Goal: Book appointment/travel/reservation

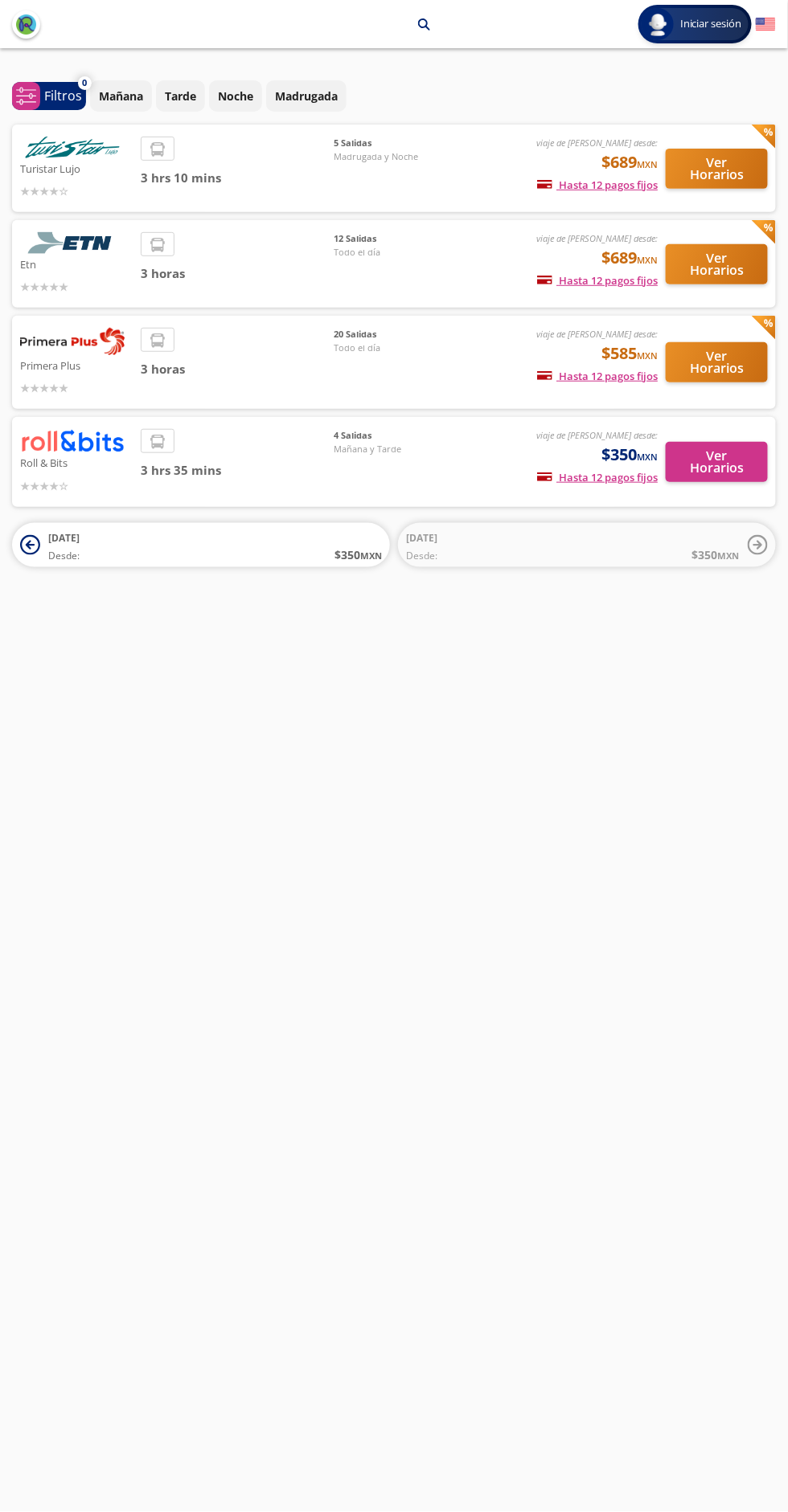
click at [294, 361] on span "3 horas" at bounding box center [238, 369] width 193 height 18
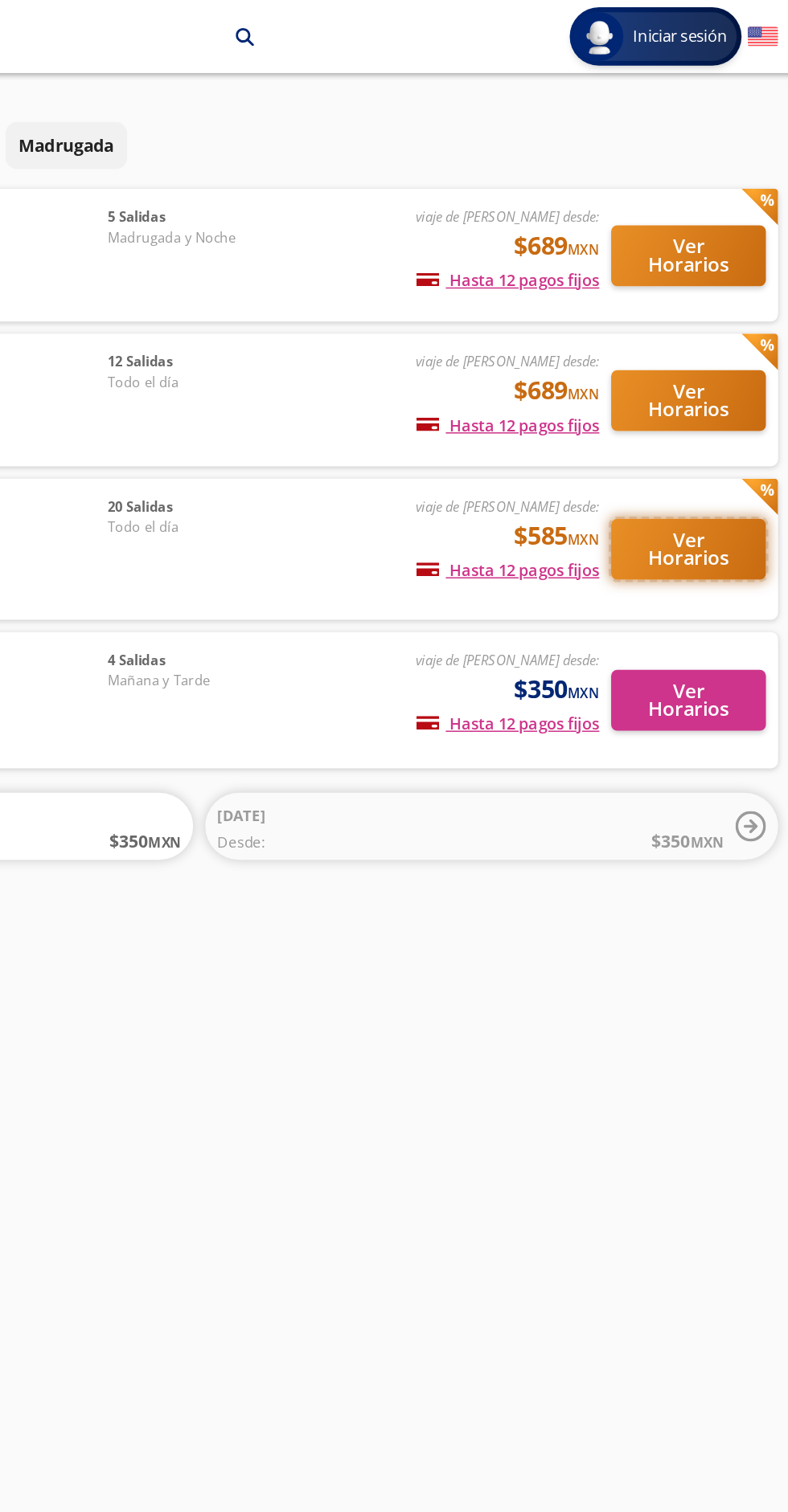
click at [726, 361] on button "Ver Horarios" at bounding box center [717, 363] width 102 height 41
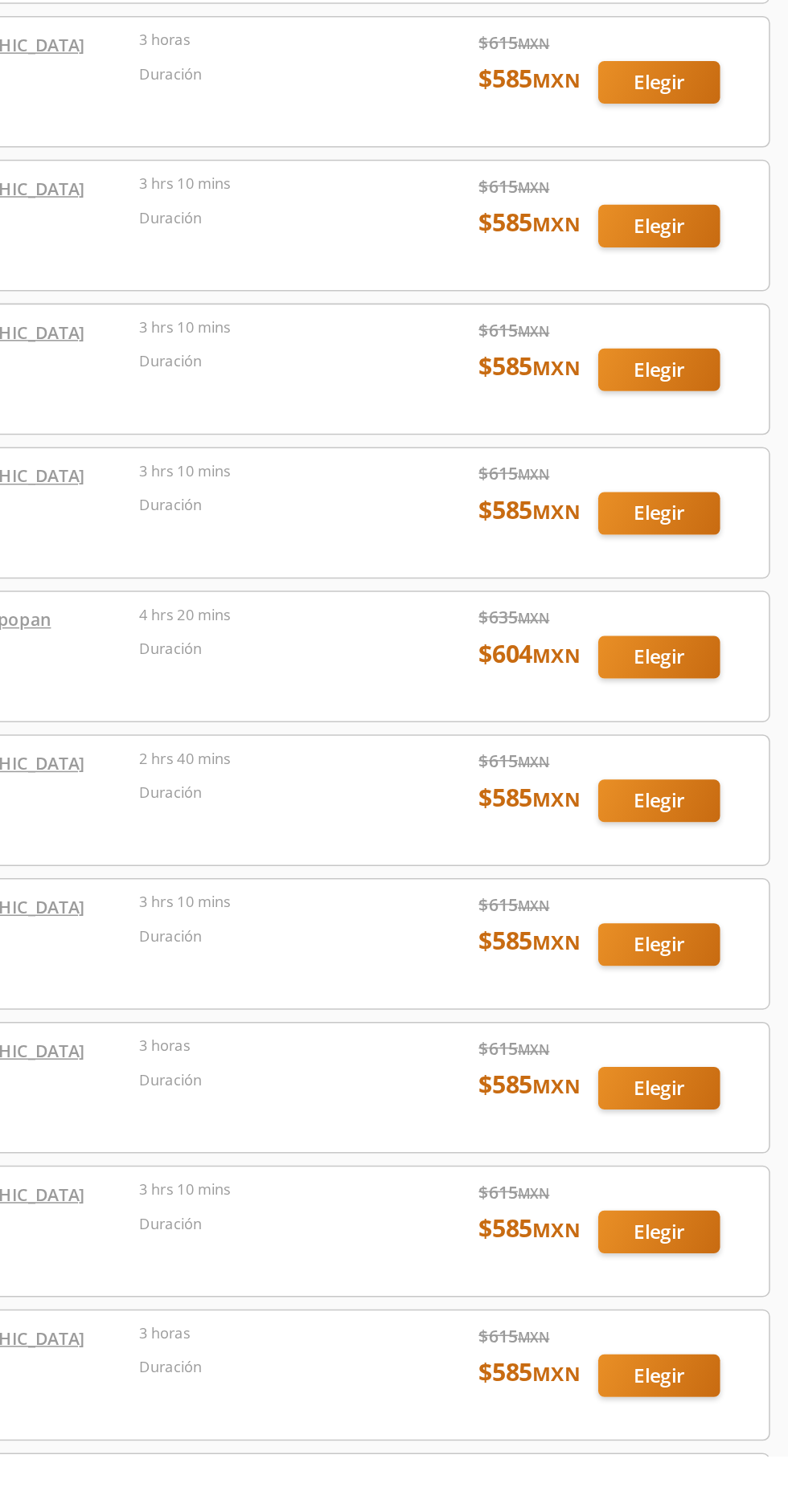
scroll to position [431, 0]
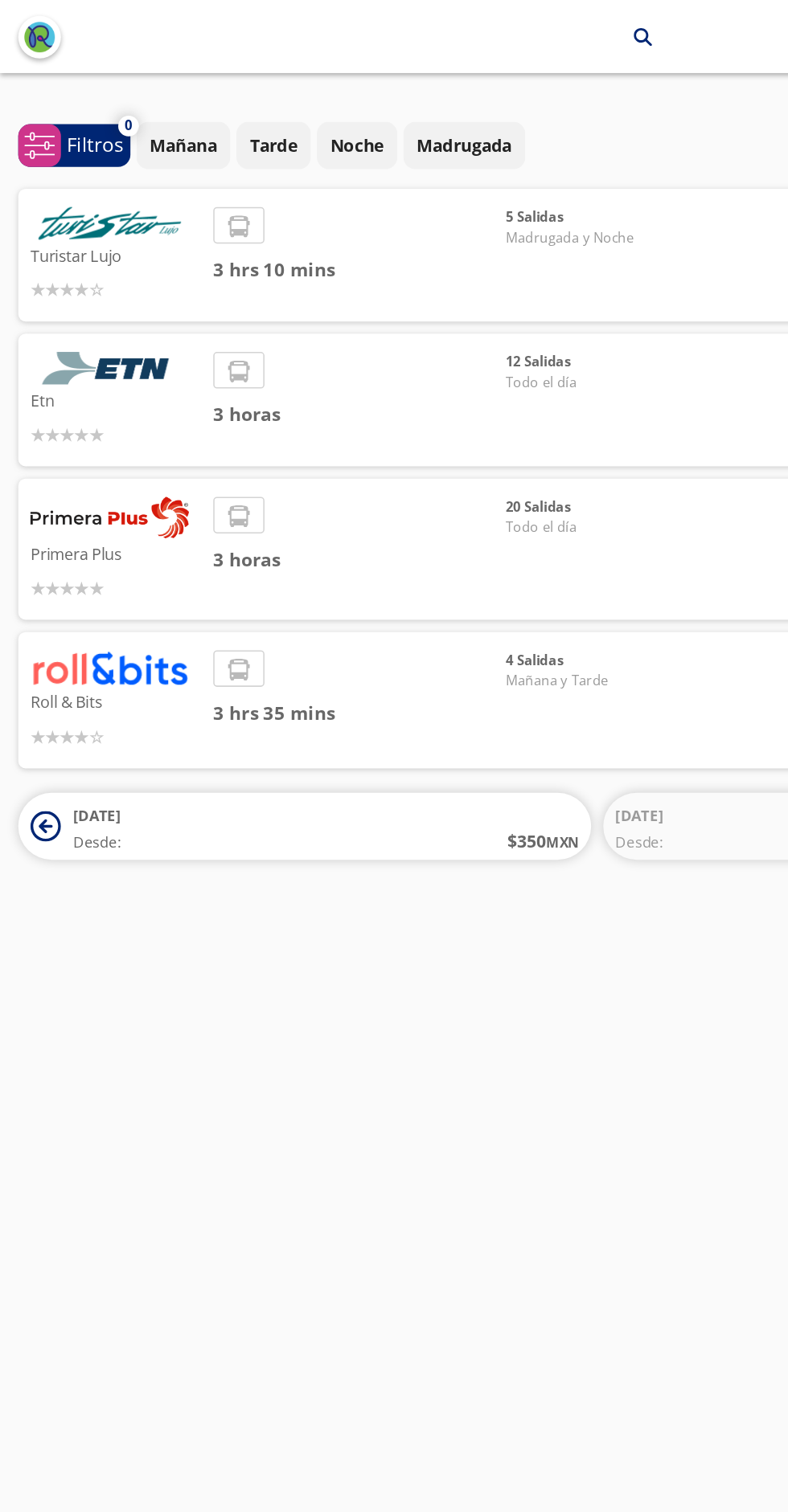
click at [197, 265] on span "3 horas" at bounding box center [238, 273] width 193 height 18
